Goal: Task Accomplishment & Management: Use online tool/utility

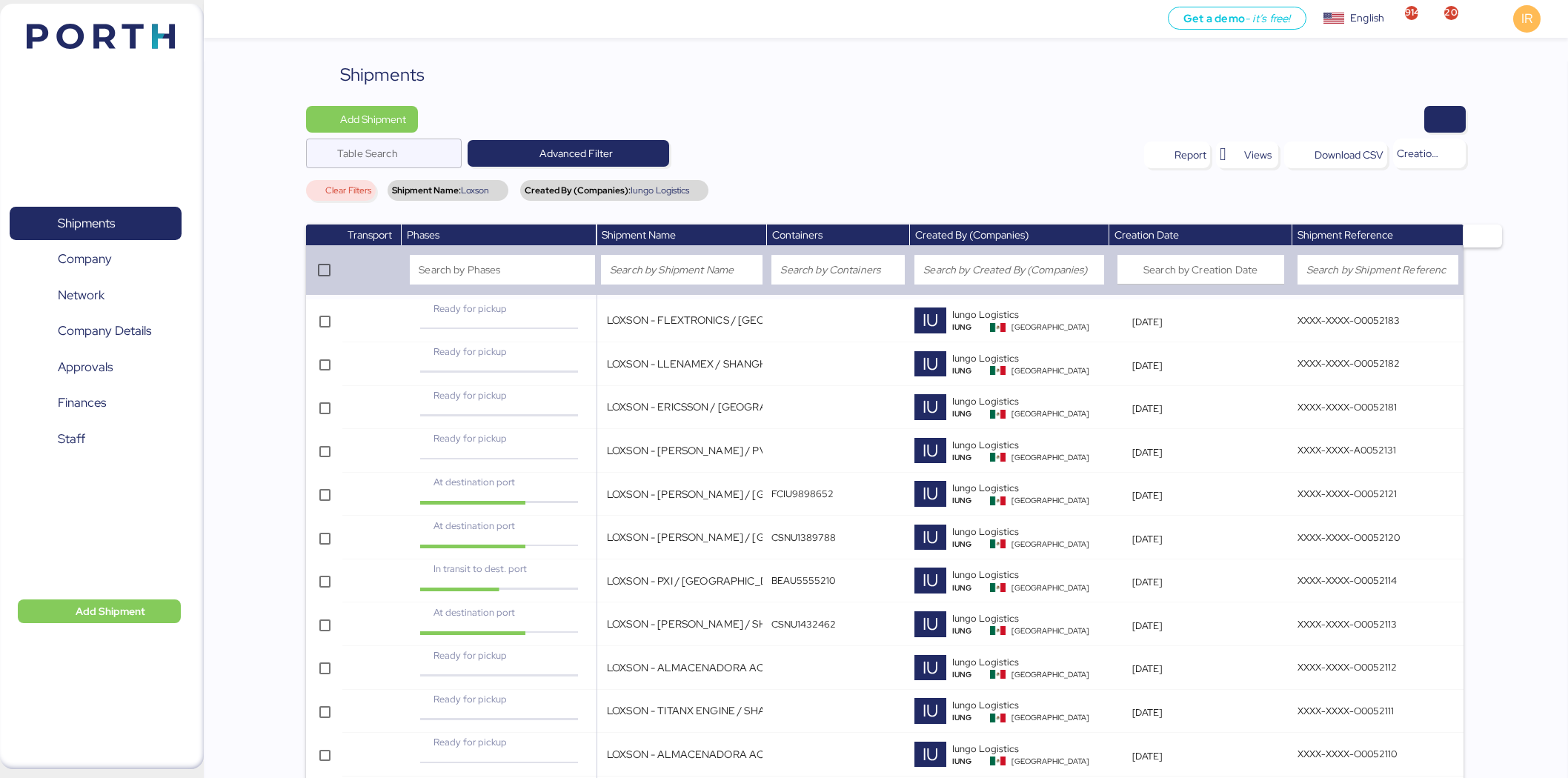
scroll to position [1104, 0]
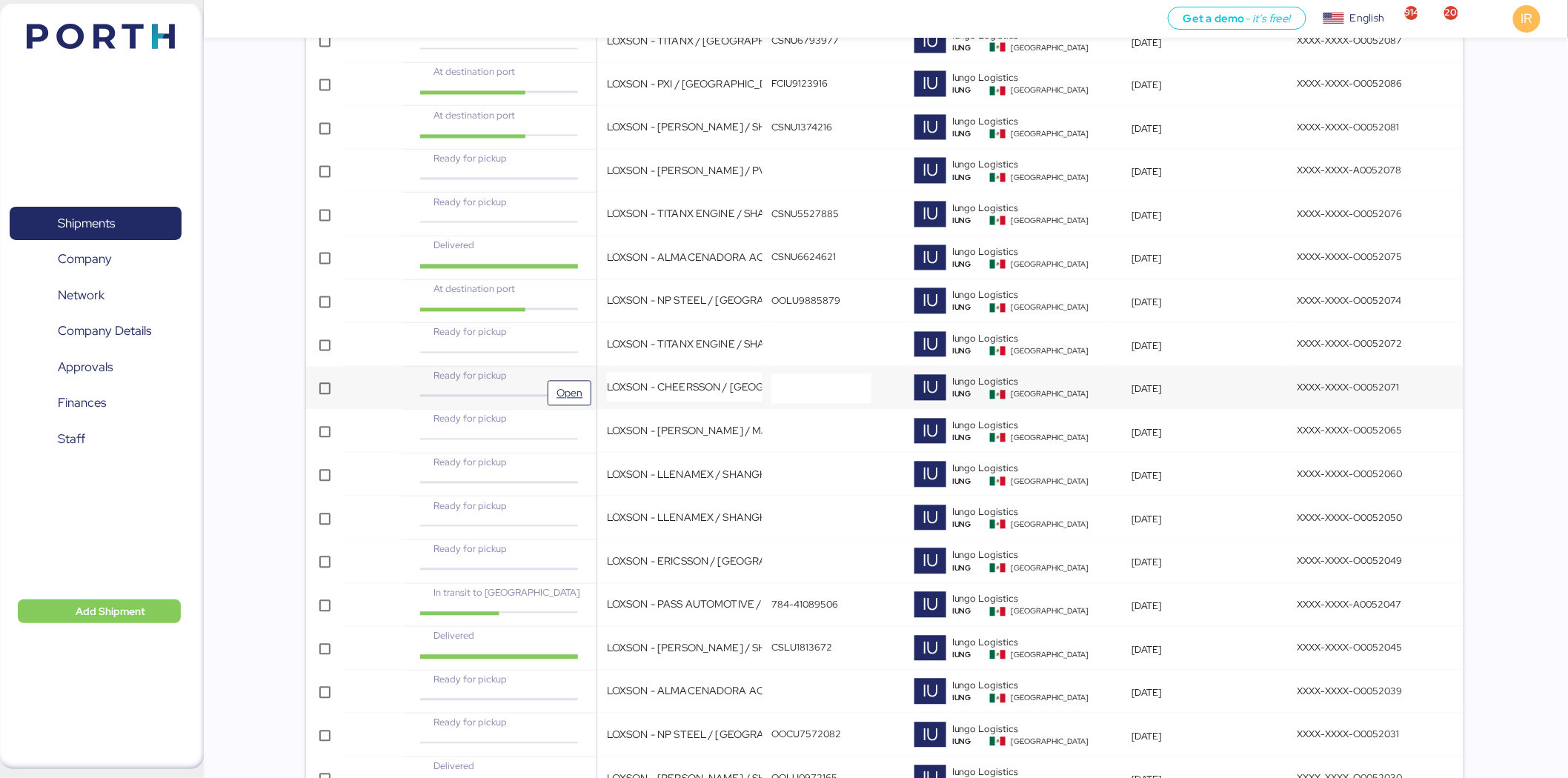
click at [561, 379] on div "Ready for pickup" at bounding box center [499, 376] width 162 height 14
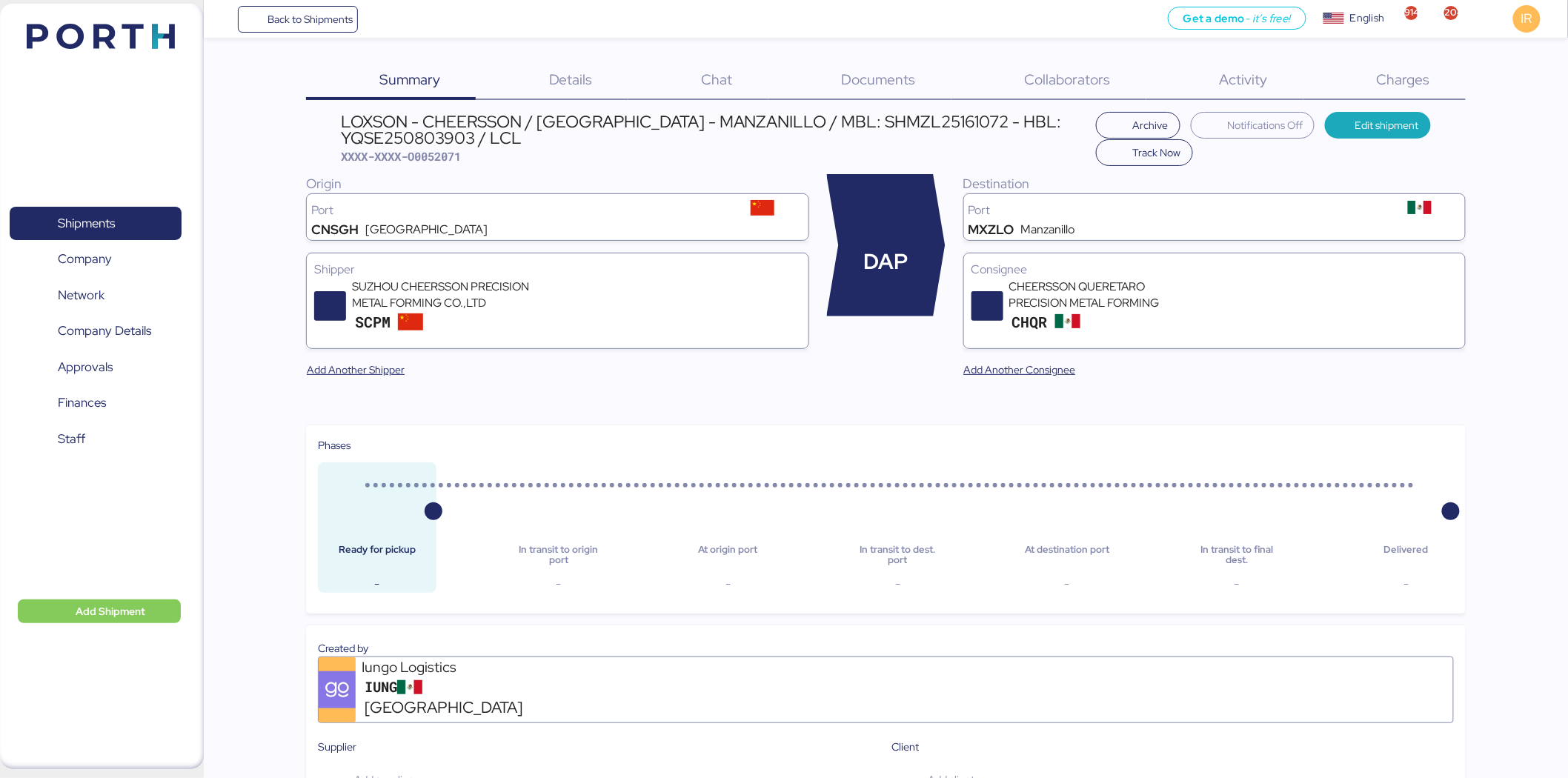
click at [1411, 76] on span "Charges" at bounding box center [1403, 79] width 53 height 19
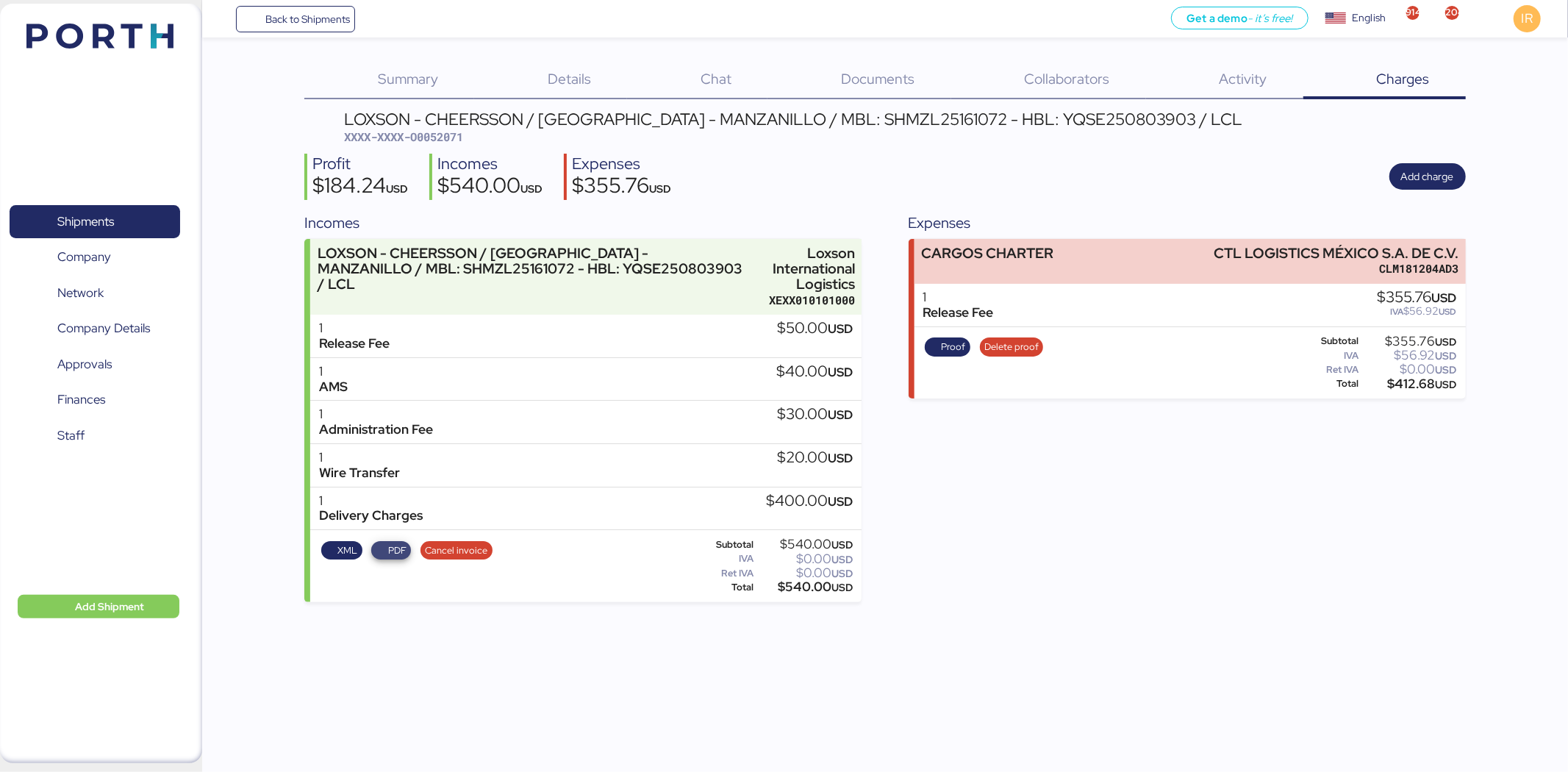
click at [401, 549] on span "PDF" at bounding box center [397, 551] width 19 height 16
click at [153, 211] on span "Shipments" at bounding box center [94, 221] width 158 height 22
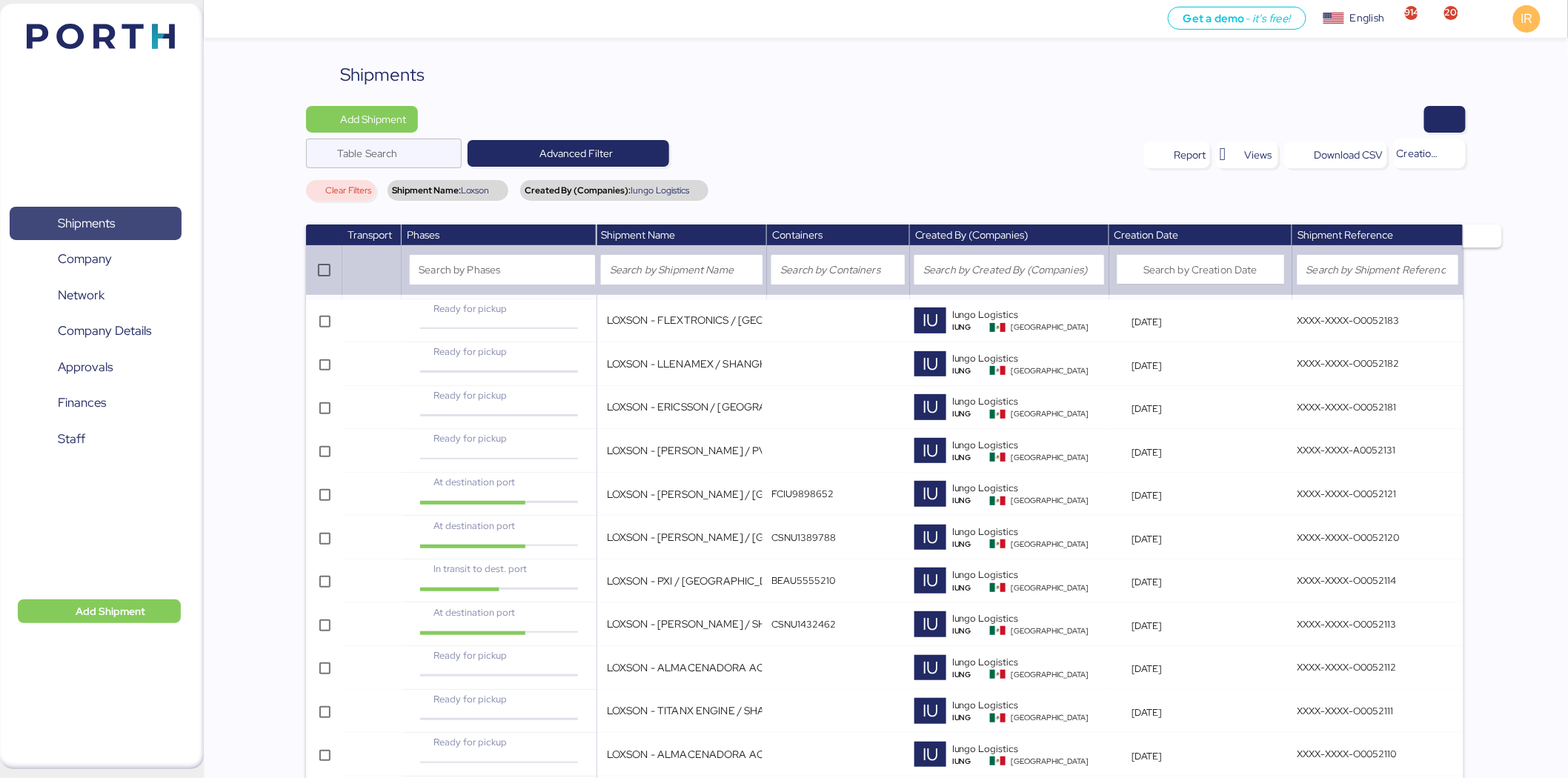
scroll to position [2580, 0]
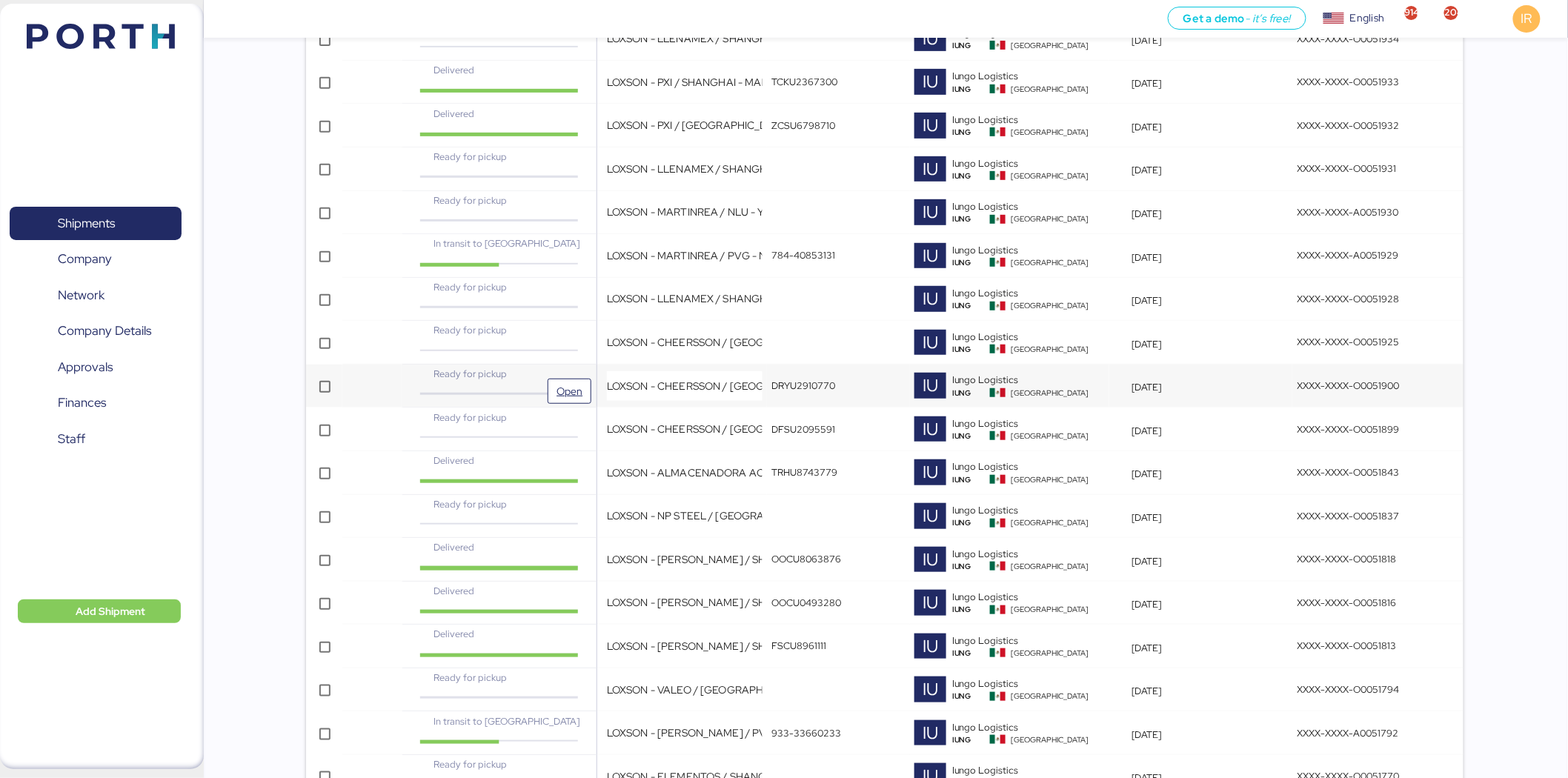
click at [521, 380] on div "Ready for pickup" at bounding box center [499, 374] width 162 height 14
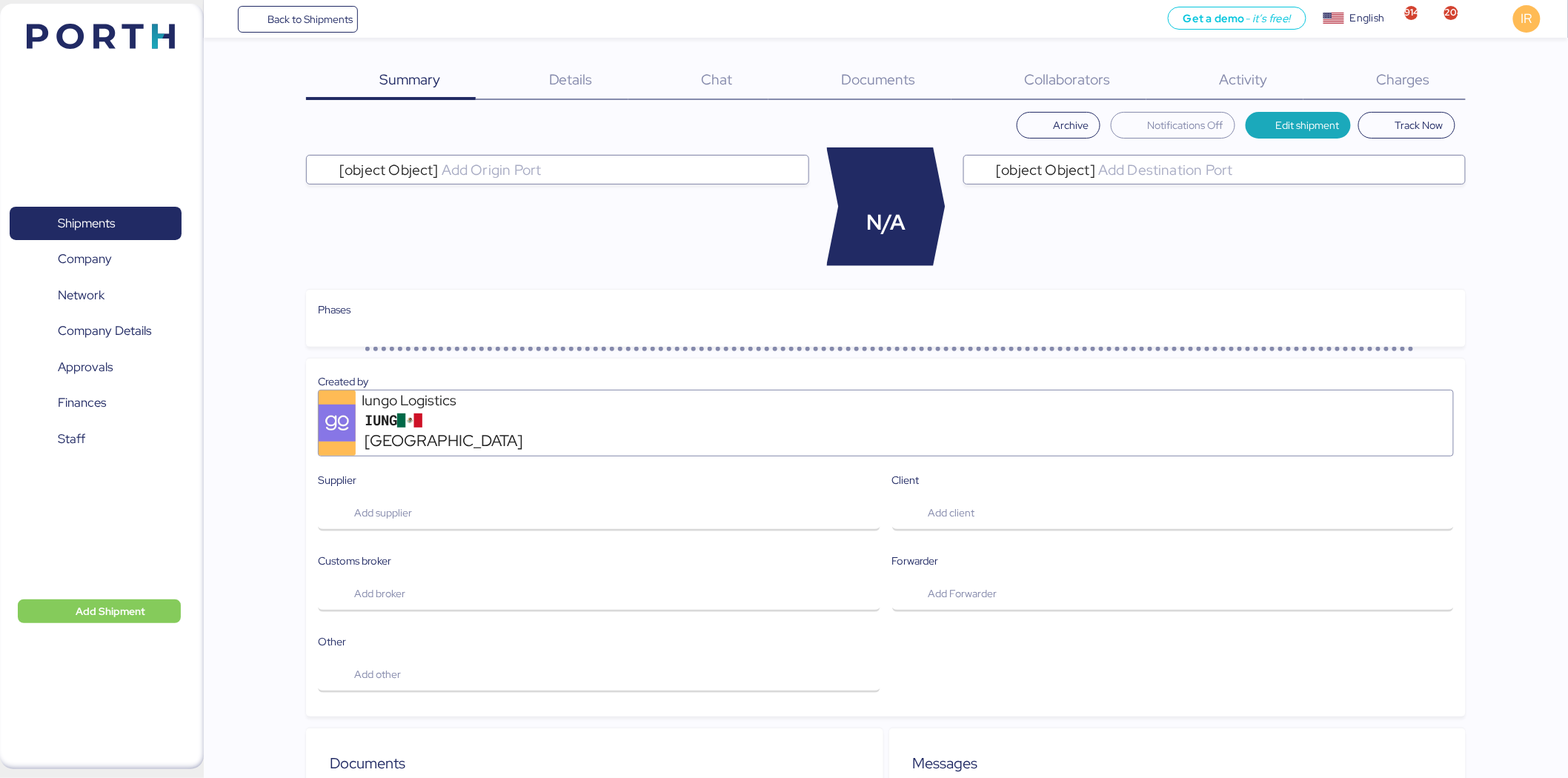
click at [1363, 94] on div "Charges 0" at bounding box center [1384, 80] width 163 height 38
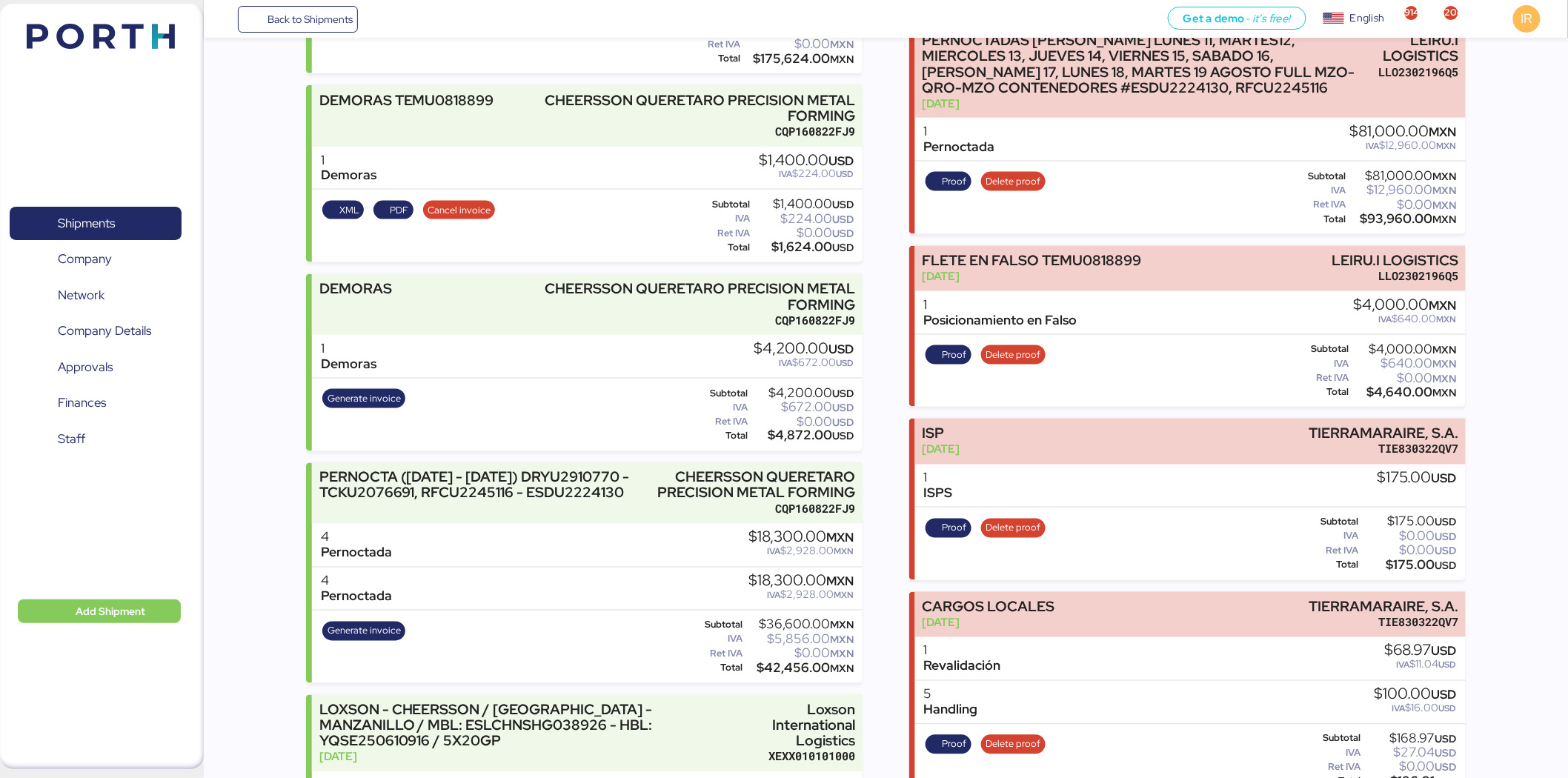
scroll to position [751, 0]
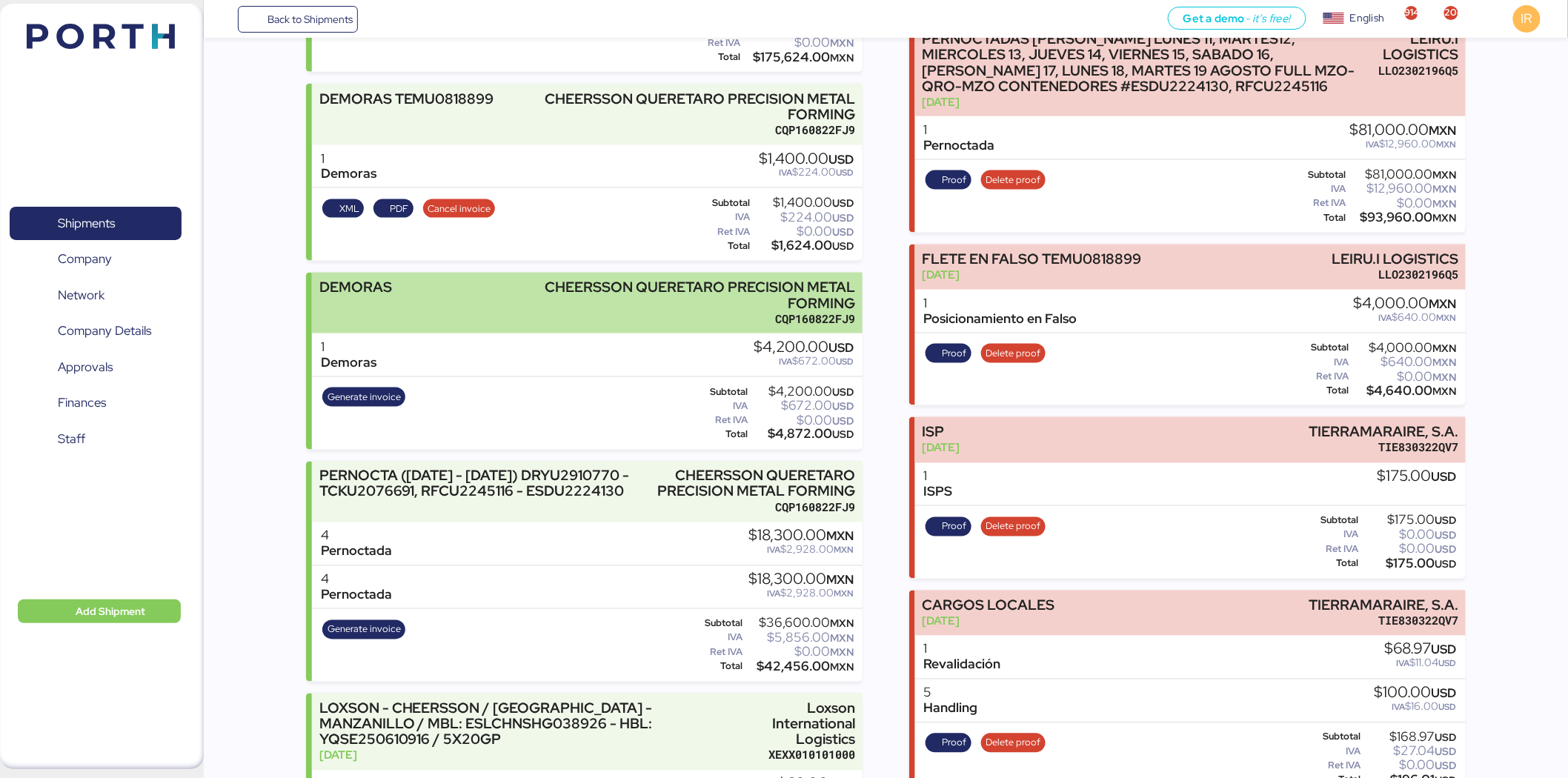
click at [643, 326] on div "CQP160822FJ9" at bounding box center [694, 318] width 321 height 16
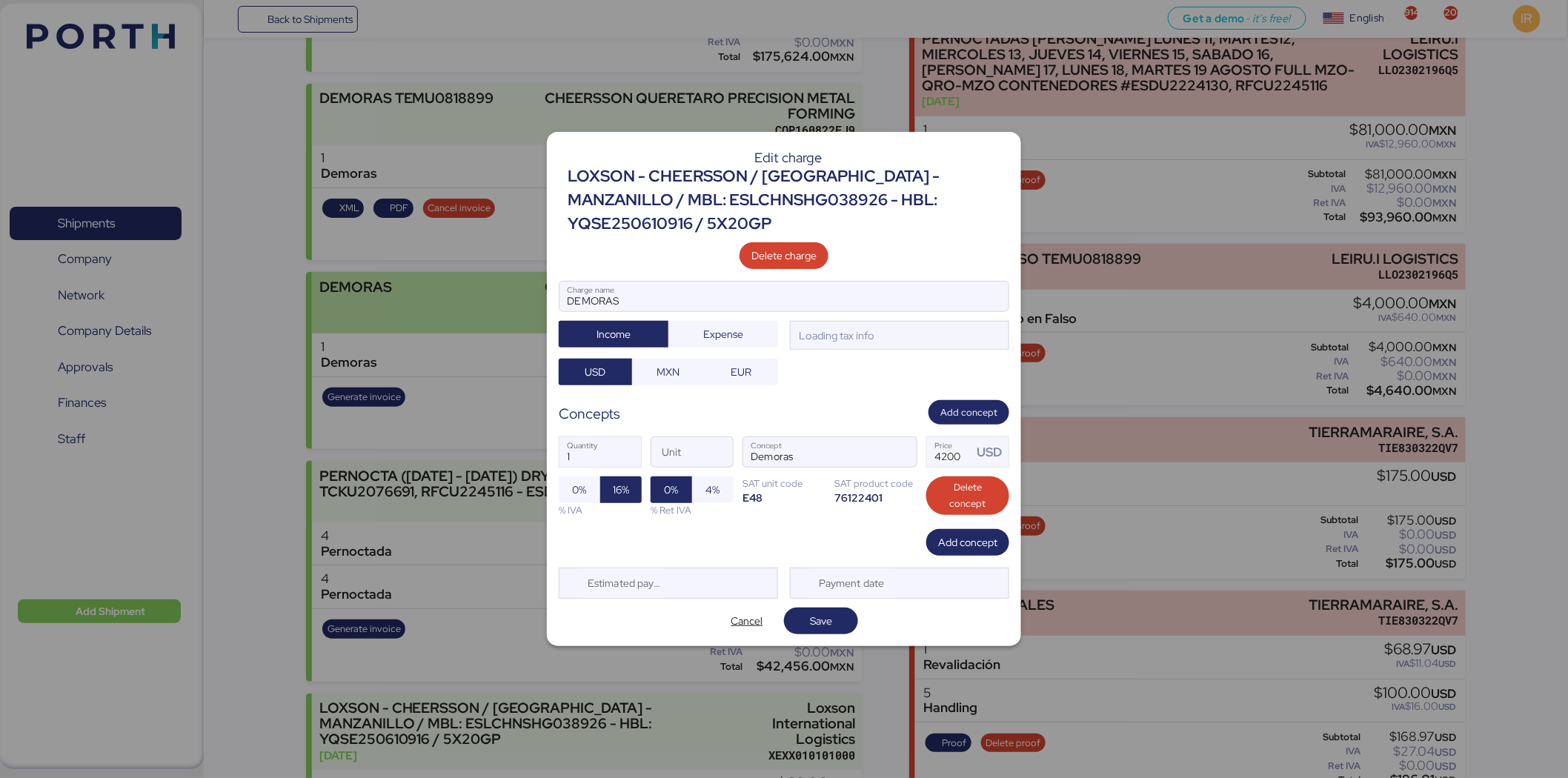
scroll to position [0, 0]
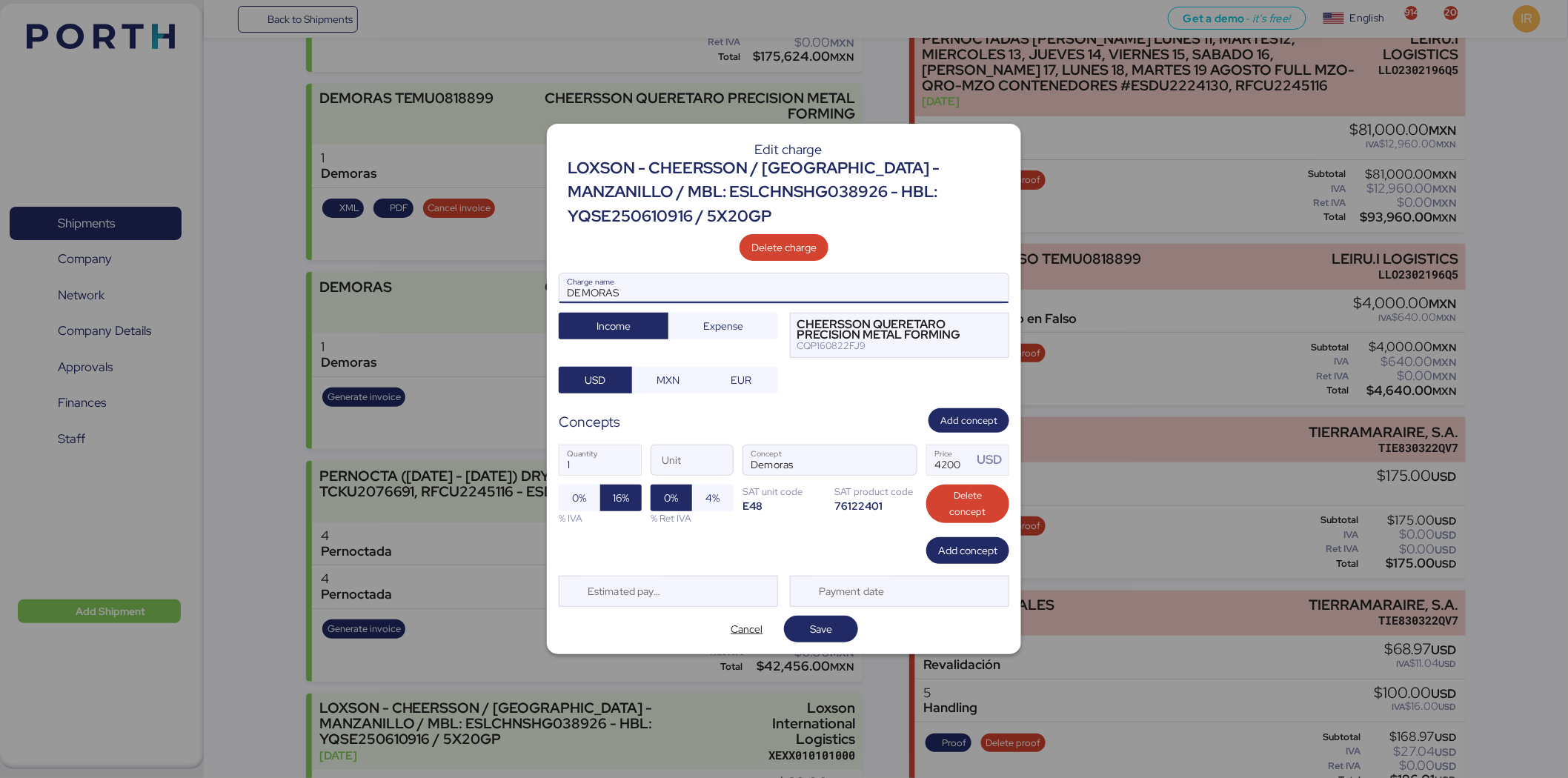
click at [693, 282] on input "DEMORAS" at bounding box center [784, 288] width 449 height 30
paste input "RFCU2245116"
paste input "ESDU2224130"
type input "DEMORAS RFCU2245116 y ESDU2224130"
drag, startPoint x: 611, startPoint y: 471, endPoint x: 546, endPoint y: 459, distance: 66.1
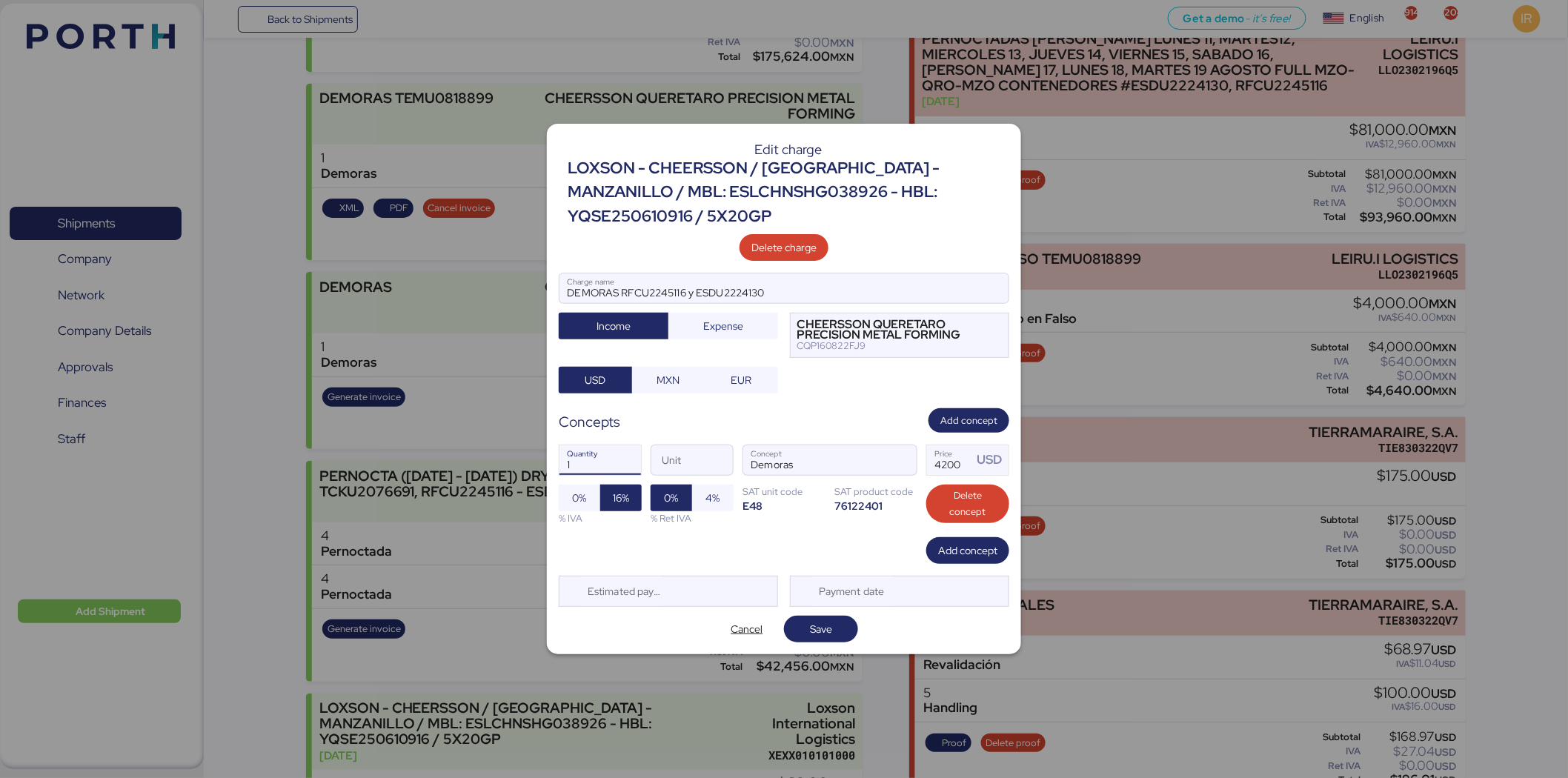
click at [547, 459] on div "Edit charge LOXSON - CHEERSSON / [GEOGRAPHIC_DATA] - MANZANILLO / MBL: ESLCHNSH…" at bounding box center [784, 389] width 474 height 530
click at [975, 557] on span "Add concept" at bounding box center [967, 550] width 59 height 18
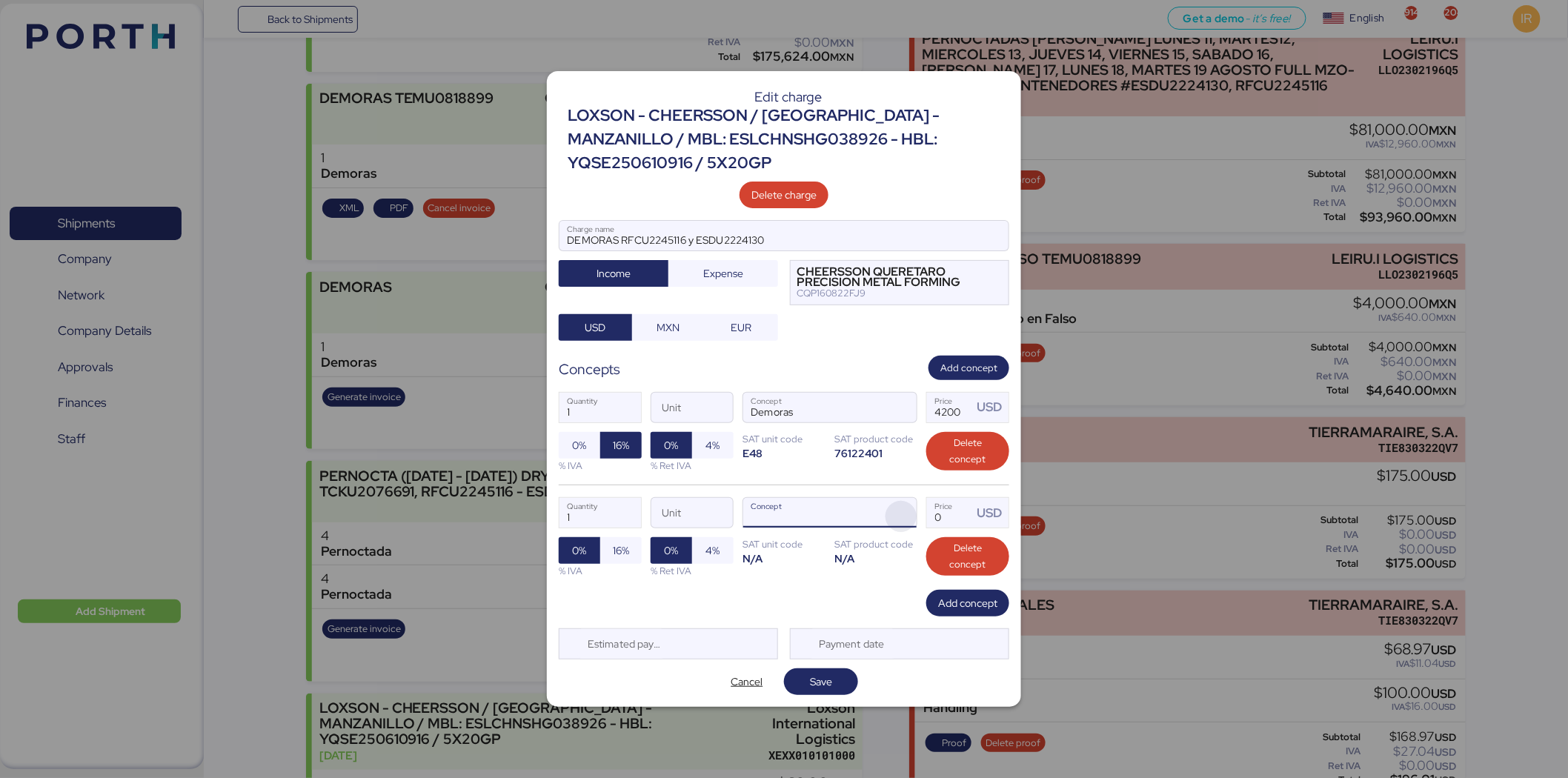
click at [908, 514] on span "button" at bounding box center [901, 517] width 31 height 31
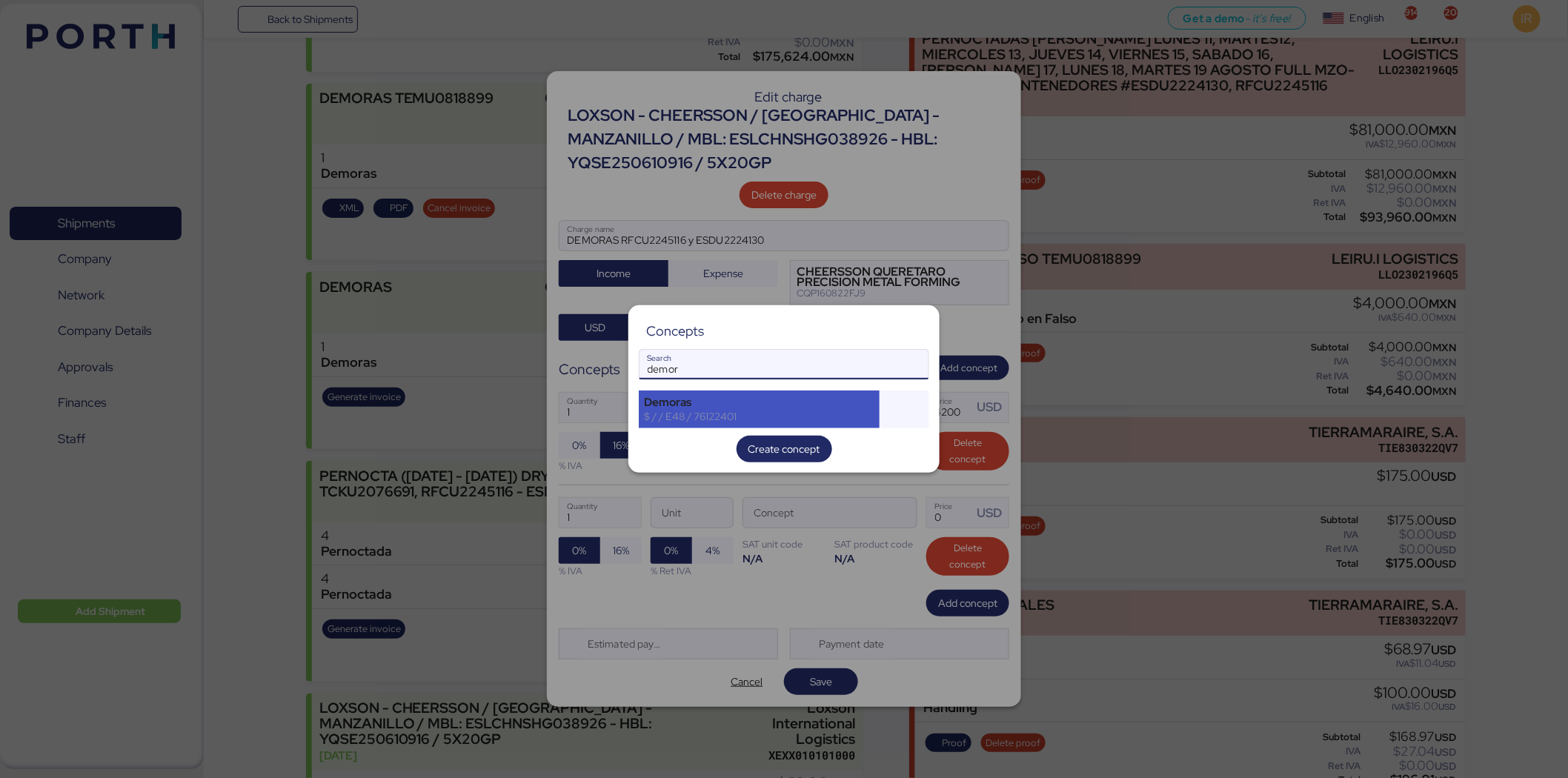
type input "demor"
click at [730, 395] on div "Demoras" at bounding box center [759, 402] width 231 height 13
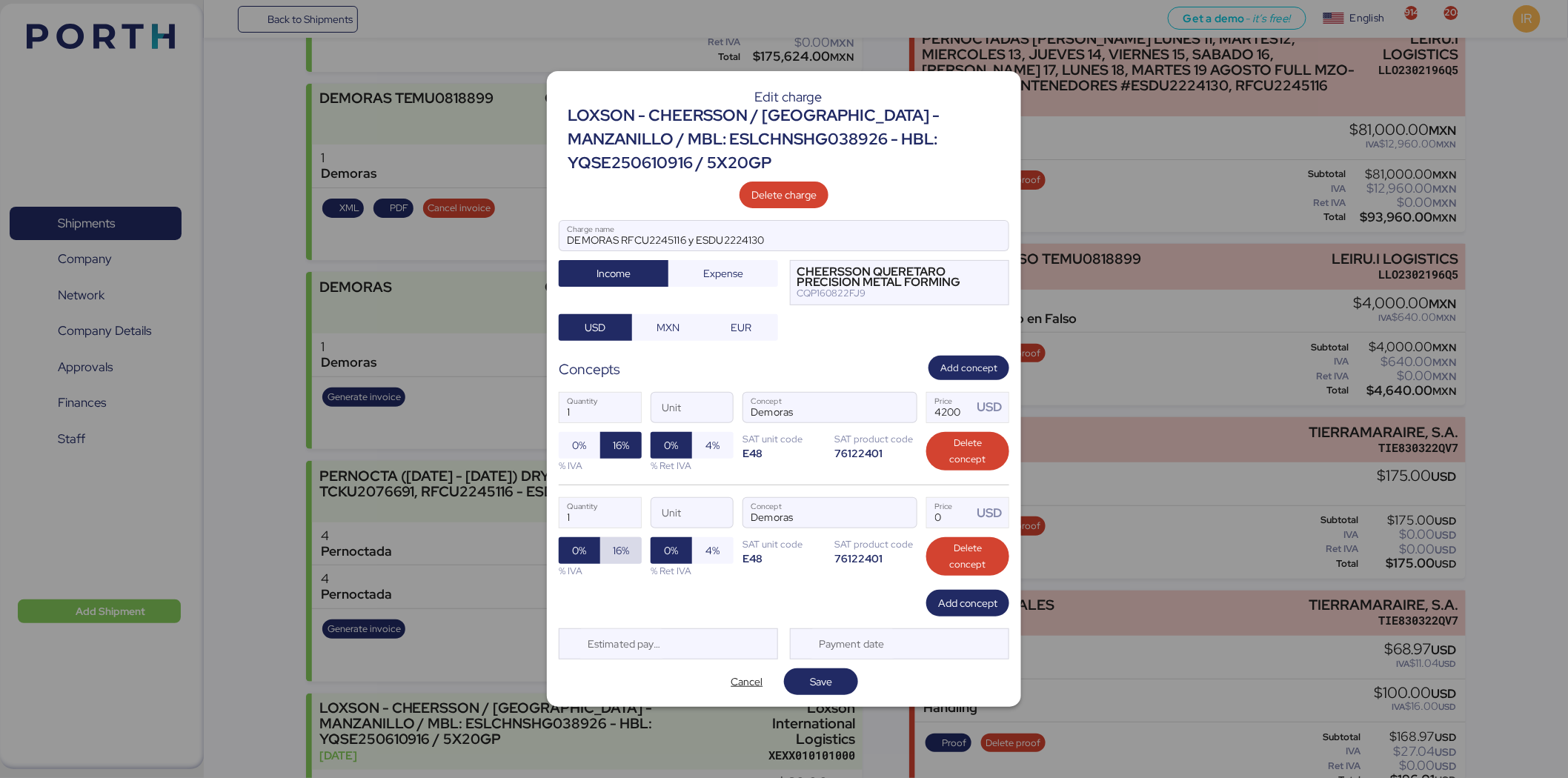
click at [608, 553] on span "16%" at bounding box center [620, 550] width 41 height 27
click at [949, 515] on input "Price USD" at bounding box center [949, 513] width 46 height 30
type input "0"
type input "4375"
click at [943, 416] on input "4200" at bounding box center [949, 407] width 46 height 30
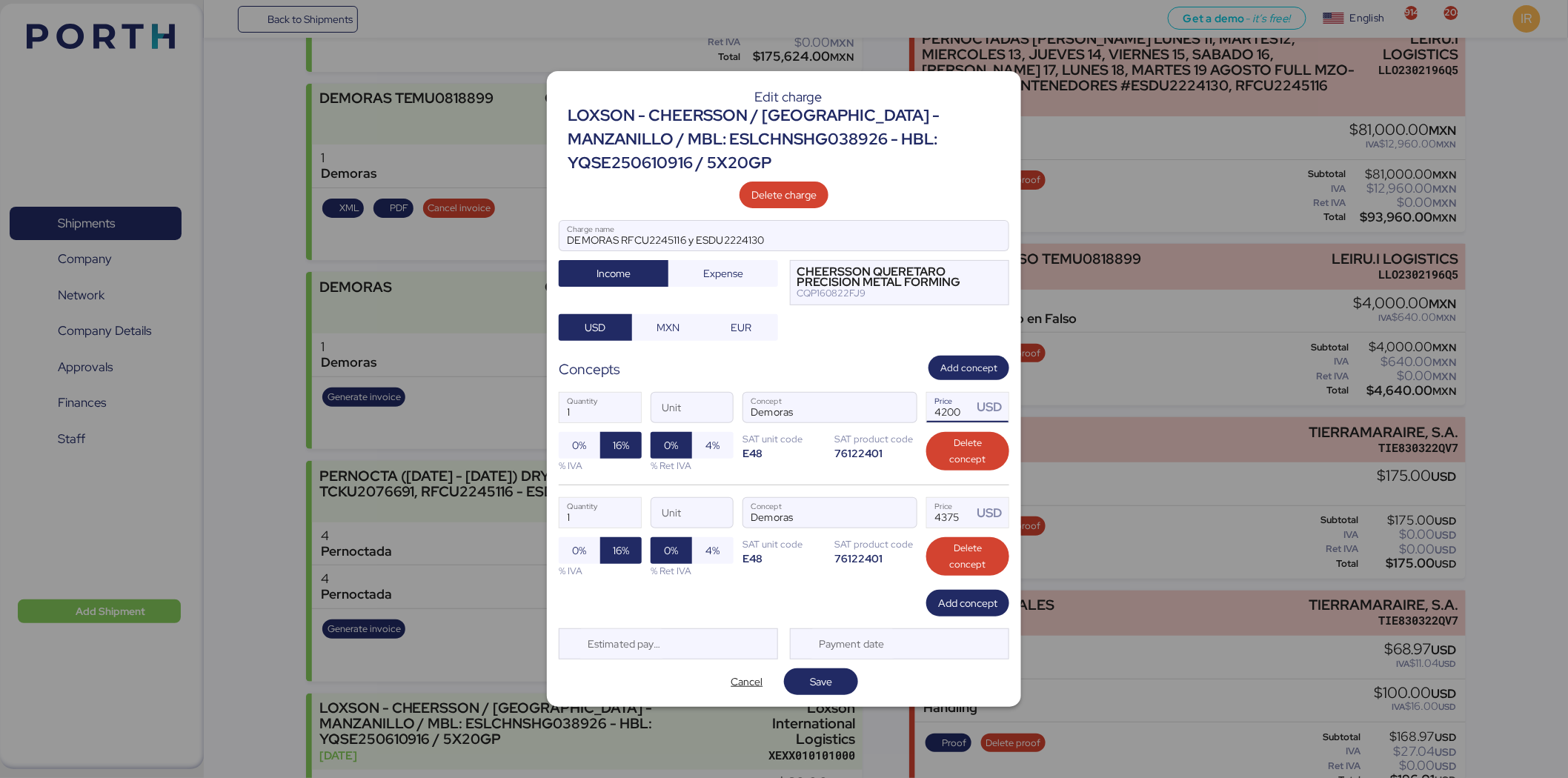
click at [943, 416] on input "4200" at bounding box center [949, 407] width 46 height 30
type input "4375"
click at [804, 676] on span "Save" at bounding box center [820, 681] width 50 height 21
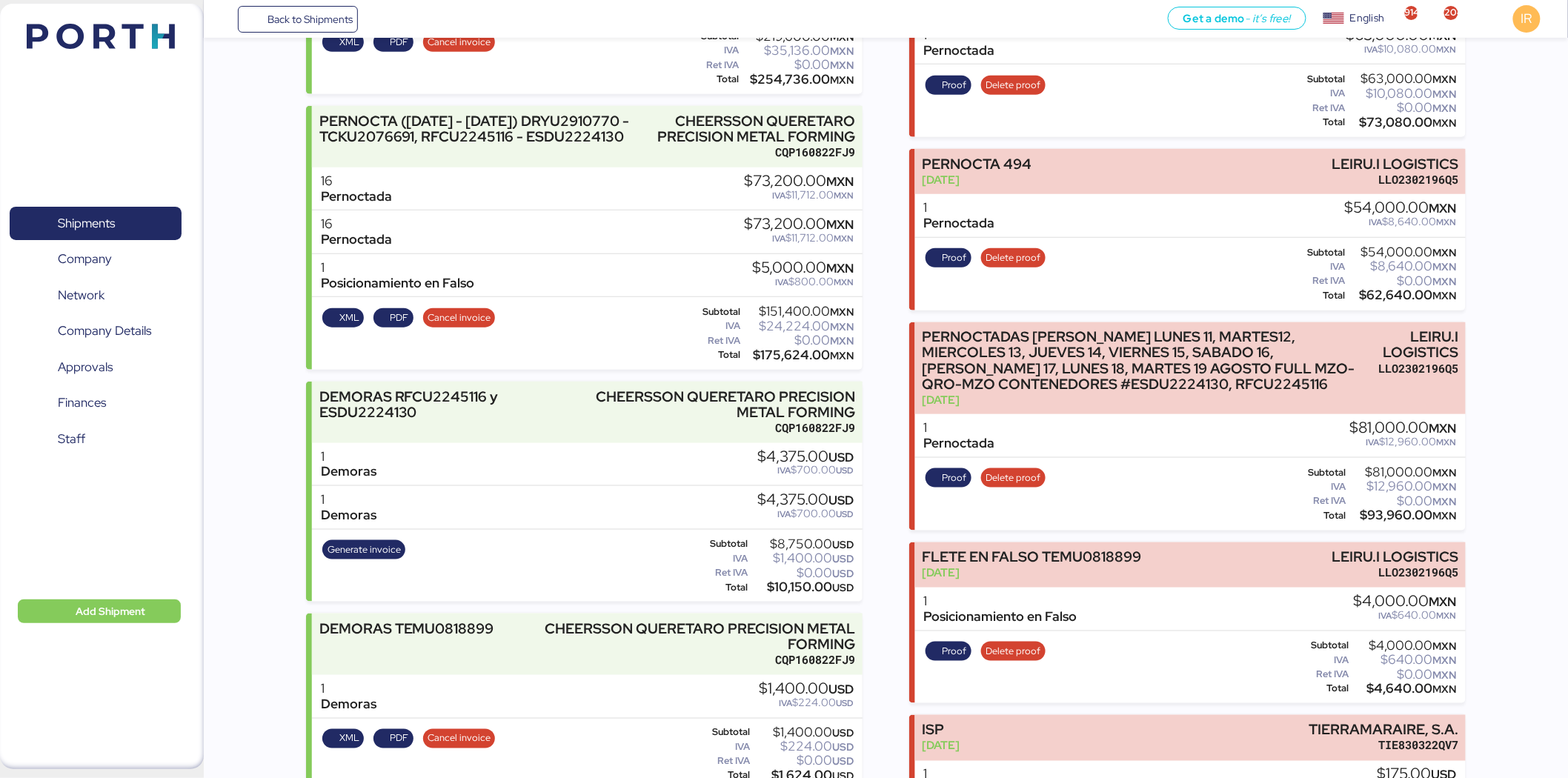
scroll to position [461, 0]
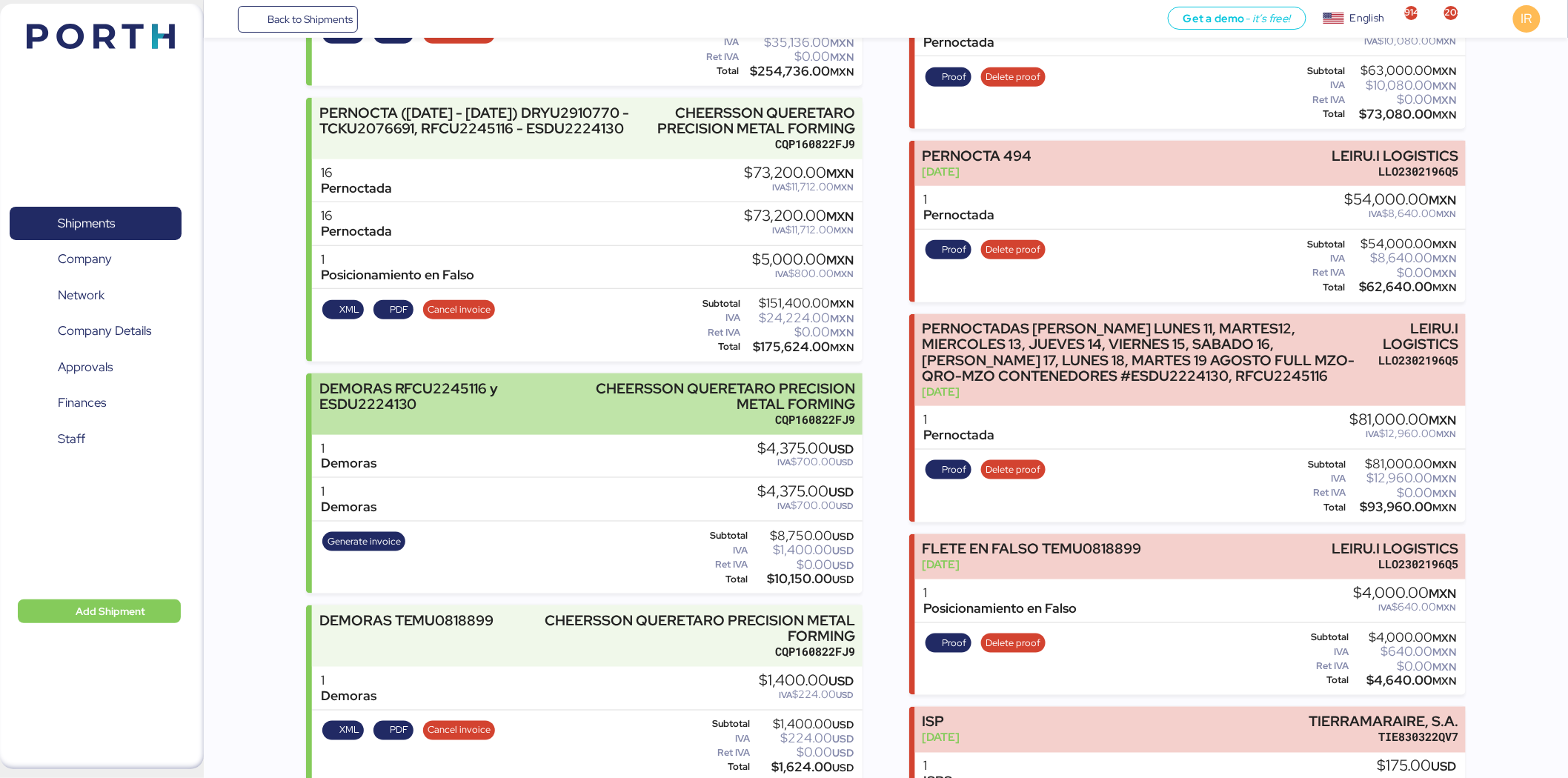
click at [649, 412] on div "CHEERSSON QUERETARO PRECISION METAL FORMING" at bounding box center [703, 396] width 305 height 31
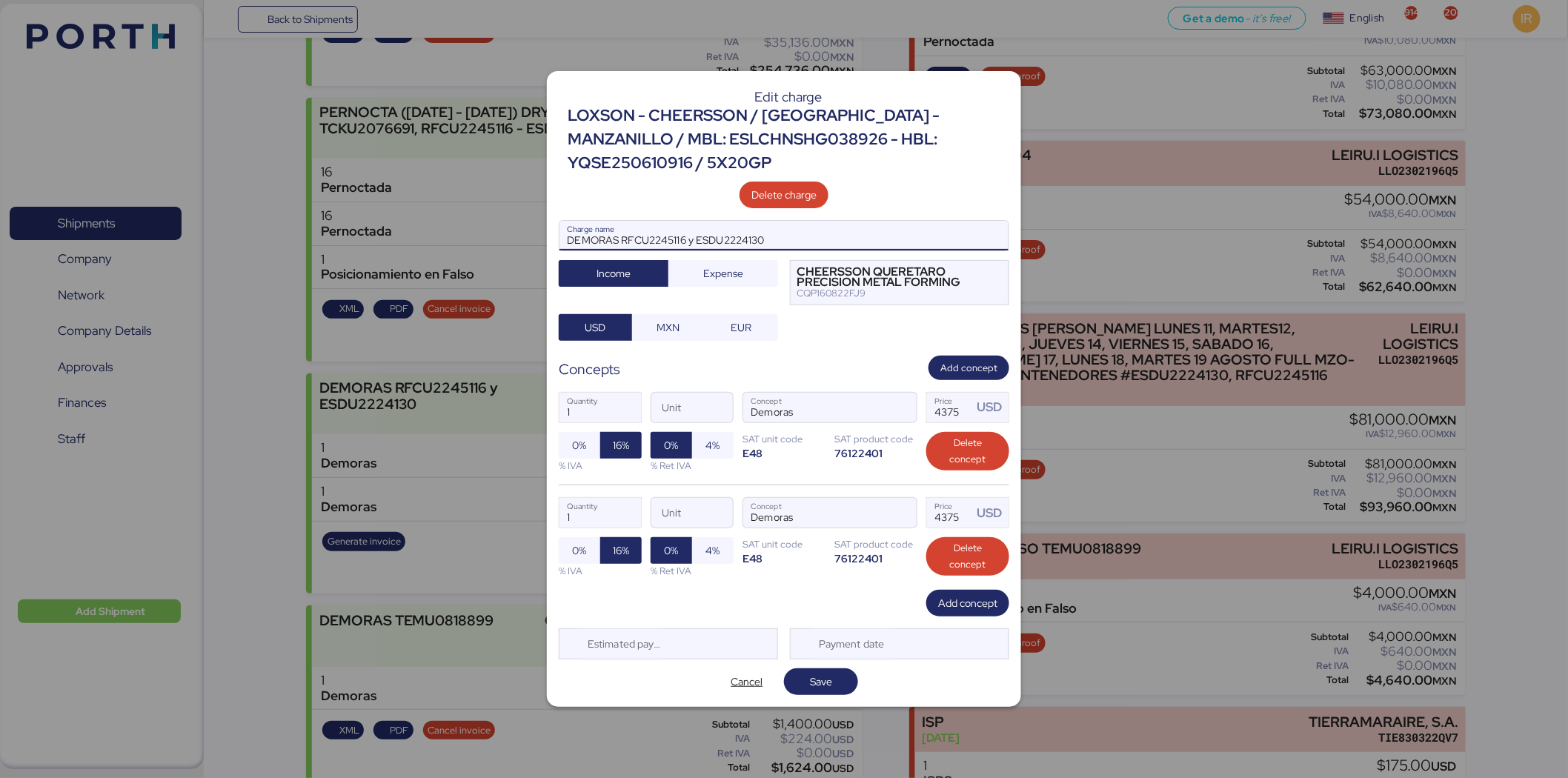
click at [823, 238] on input "DEMORAS RFCU2245116 y ESDU2224130" at bounding box center [784, 236] width 449 height 30
type input "DEMORAS RFCU2245116 y ESDU2224130"
click at [820, 699] on div "Edit charge LOXSON - CHEERSSON / [GEOGRAPHIC_DATA] - MANZANILLO / MBL: ESLCHNSH…" at bounding box center [784, 389] width 474 height 636
click at [823, 682] on span "Save" at bounding box center [821, 681] width 22 height 18
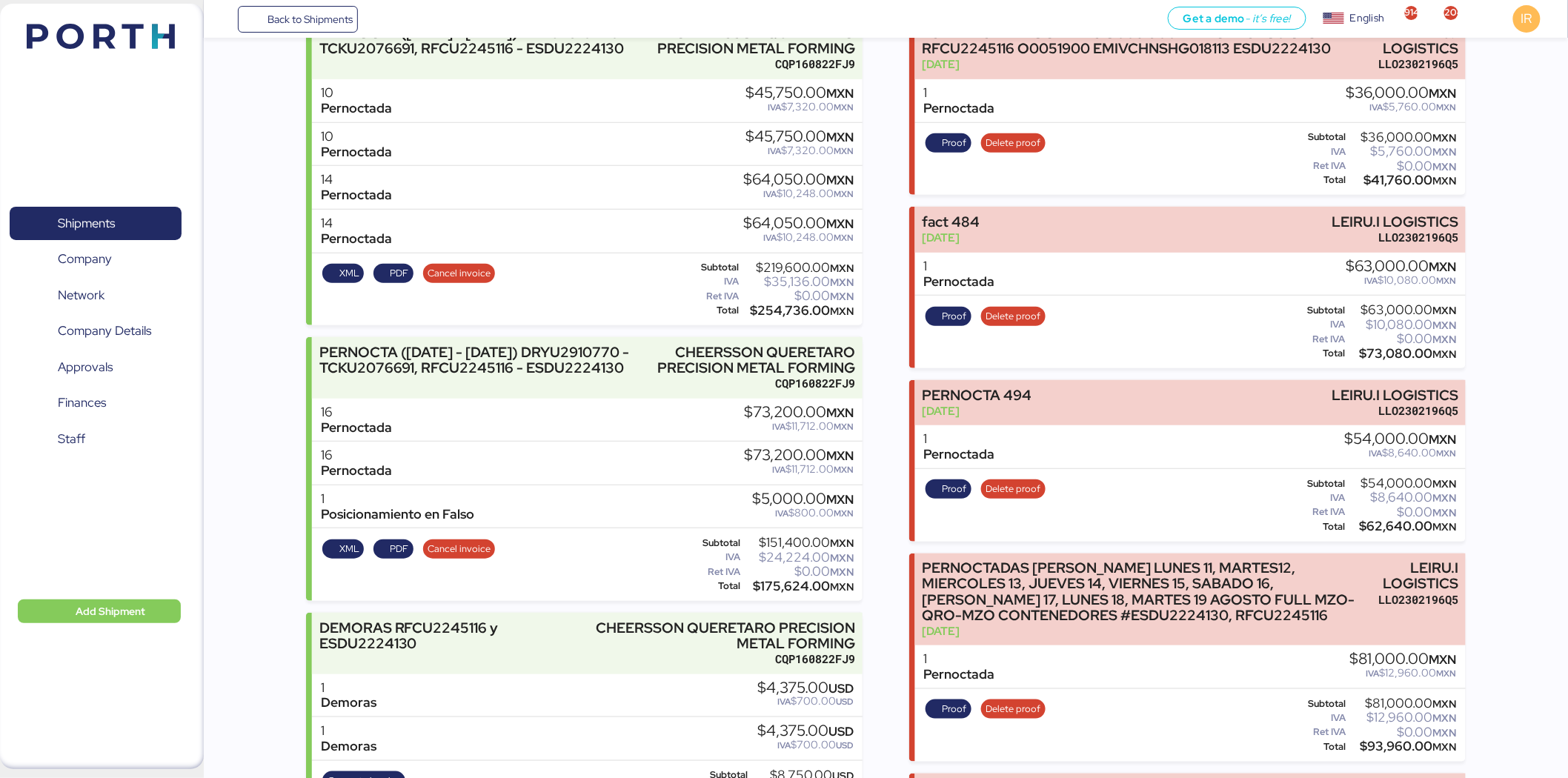
scroll to position [230, 0]
